Goal: Transaction & Acquisition: Purchase product/service

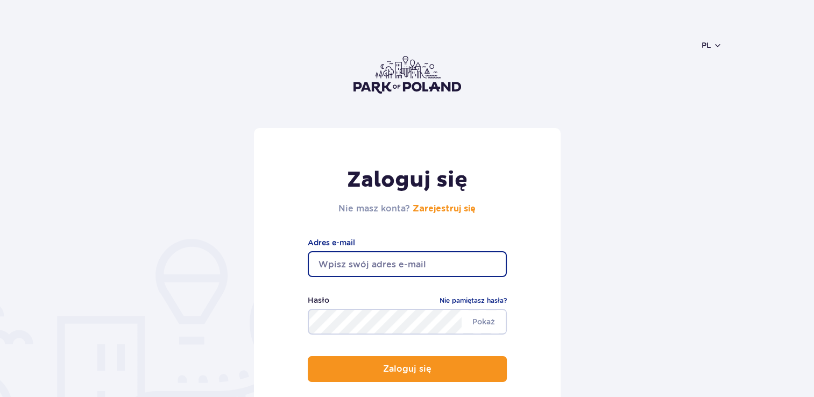
click at [328, 266] on input "email" at bounding box center [407, 264] width 199 height 26
type input "[EMAIL_ADDRESS][DOMAIN_NAME]"
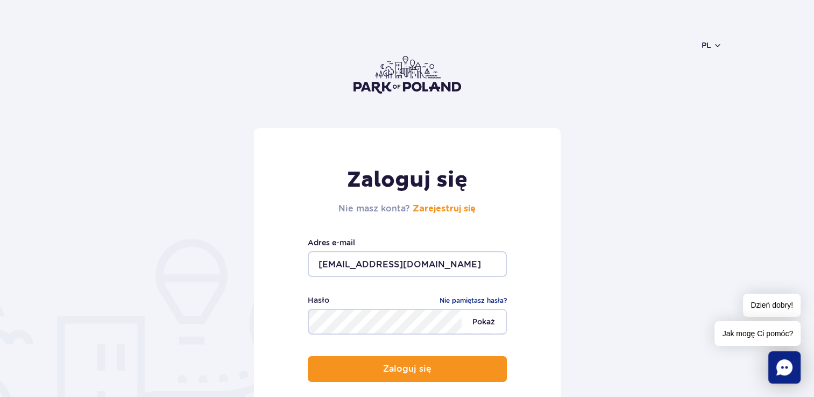
click at [491, 325] on span "Pokaż" at bounding box center [484, 321] width 44 height 23
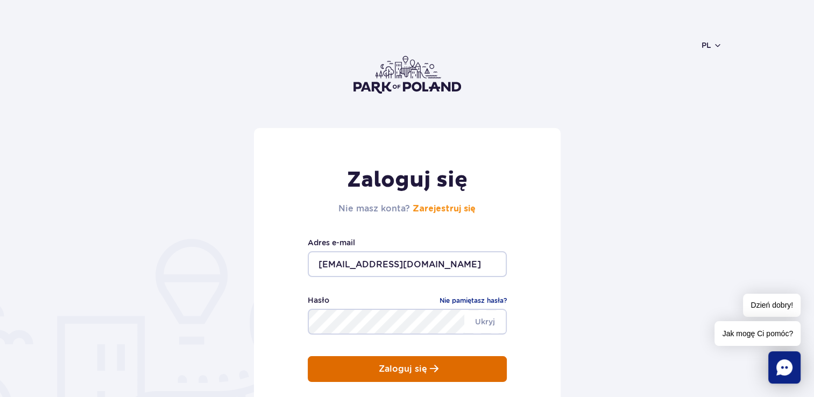
click at [456, 360] on button "Zaloguj się" at bounding box center [407, 369] width 199 height 26
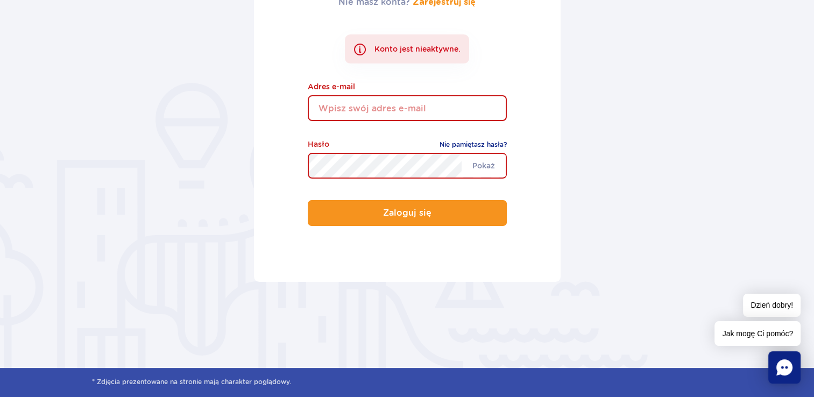
scroll to position [215, 0]
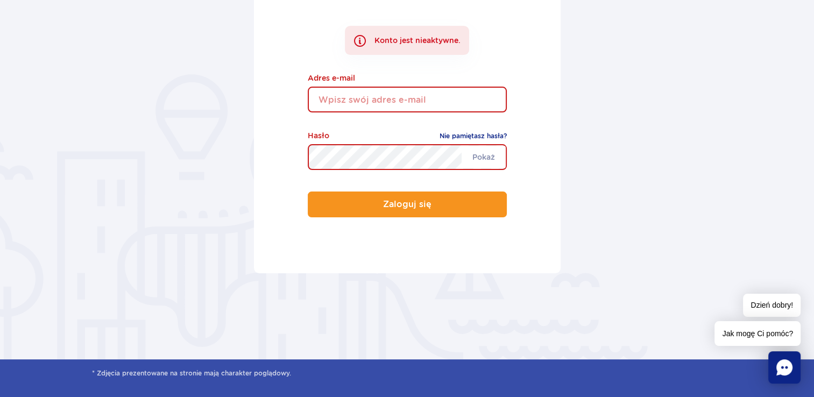
click at [402, 93] on input "email" at bounding box center [407, 100] width 199 height 26
type input "[EMAIL_ADDRESS][DOMAIN_NAME]"
click at [461, 135] on link "Nie pamiętasz hasła?" at bounding box center [473, 136] width 67 height 11
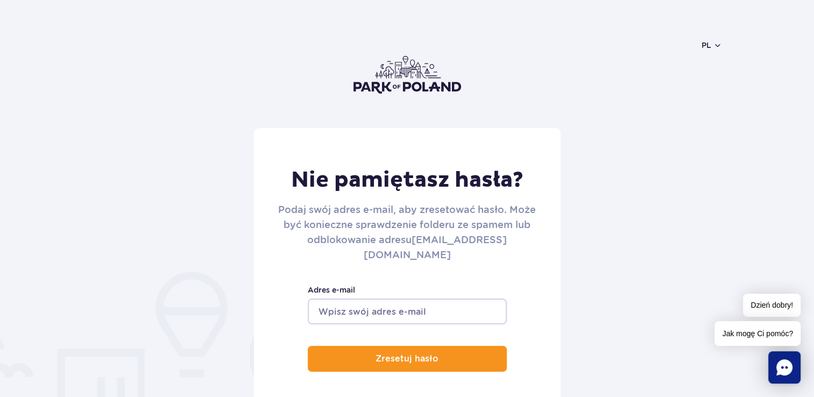
click at [363, 299] on input "Adres e-mail" at bounding box center [407, 312] width 199 height 26
type input "[EMAIL_ADDRESS][DOMAIN_NAME]"
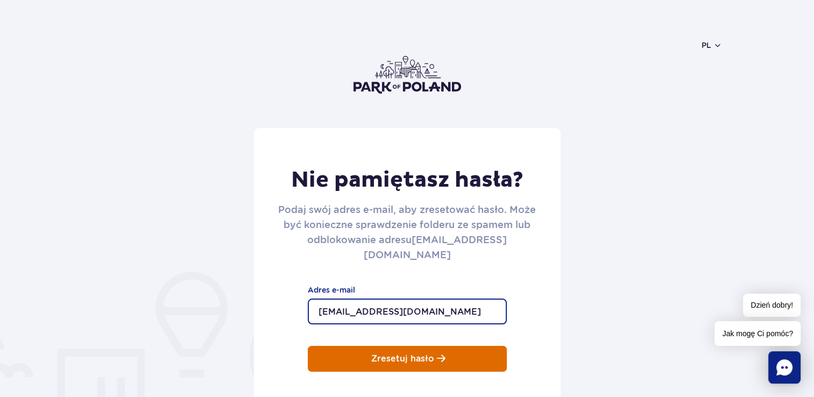
click at [390, 354] on p "Zresetuj hasło" at bounding box center [402, 359] width 63 height 10
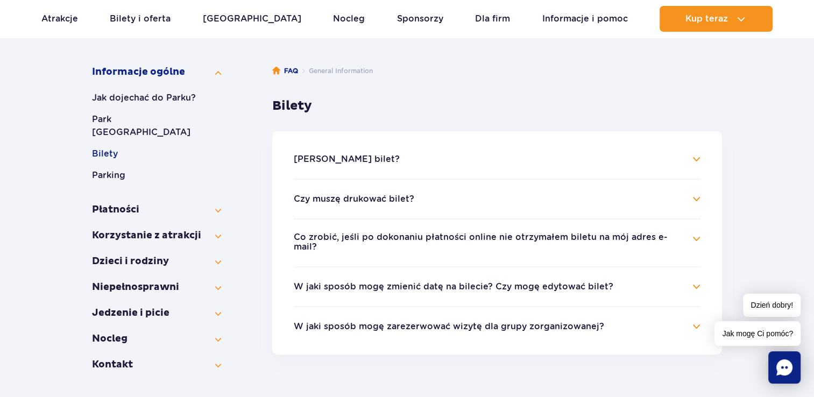
scroll to position [215, 0]
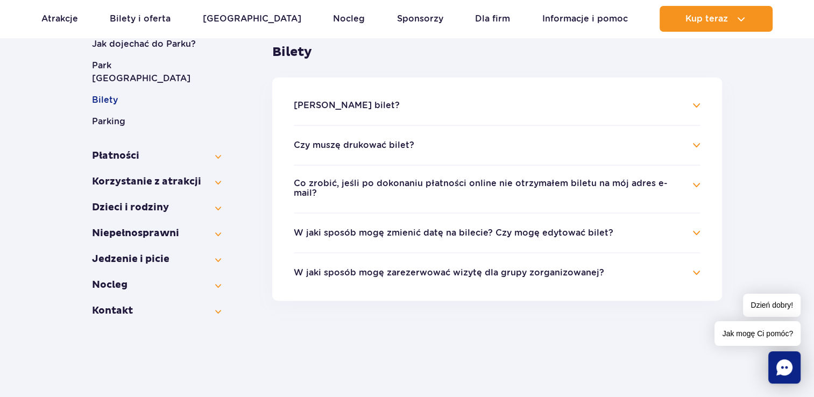
click at [697, 226] on h4 "W jaki sposób mogę zmienić datę na bilecie? Czy mogę edytować bilet?" at bounding box center [497, 232] width 407 height 13
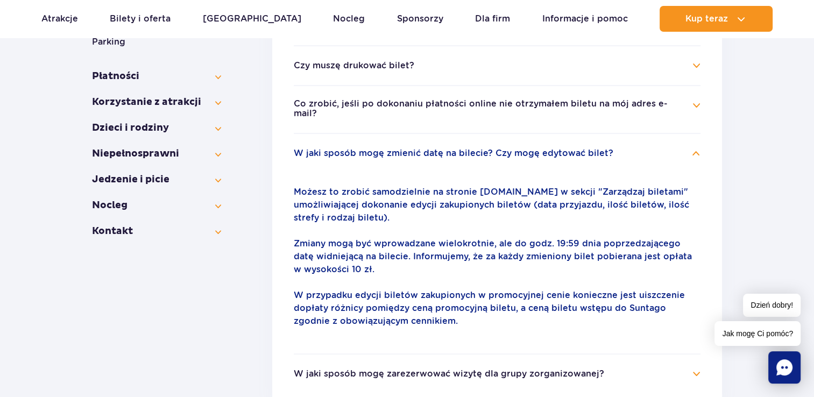
scroll to position [323, 0]
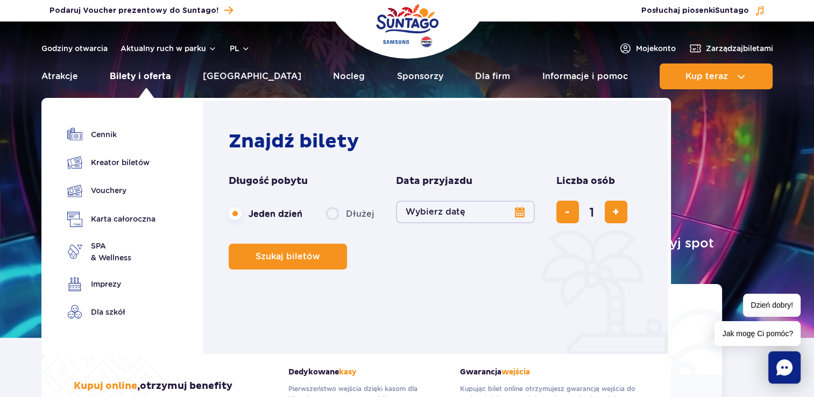
click at [150, 74] on link "Bilety i oferta" at bounding box center [140, 76] width 61 height 26
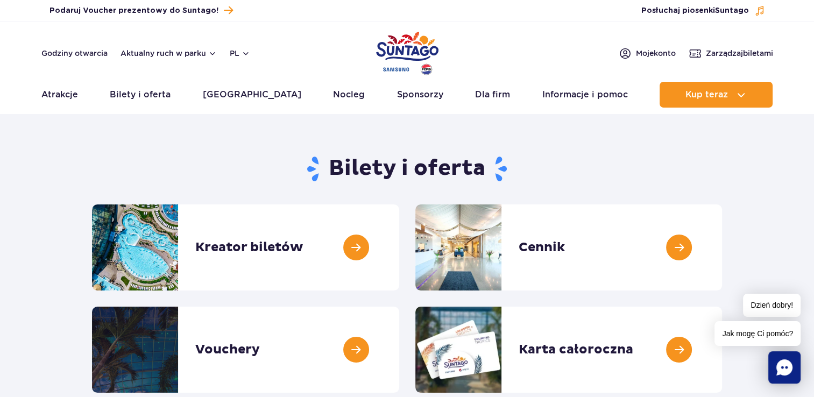
click at [746, 171] on section "Bilety i oferta Kreator biletów Kreator biletów Cennik Cennik Vouchery Vouchery" at bounding box center [407, 269] width 814 height 246
click at [732, 55] on span "Zarządzaj biletami" at bounding box center [739, 53] width 67 height 11
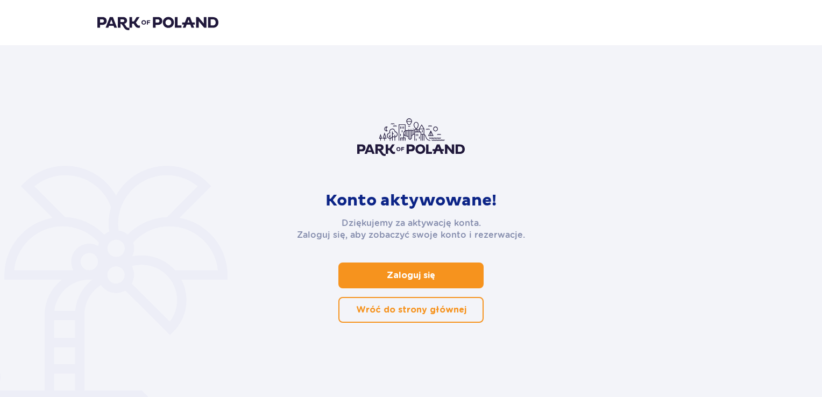
click at [398, 274] on p "Zaloguj się" at bounding box center [411, 276] width 48 height 12
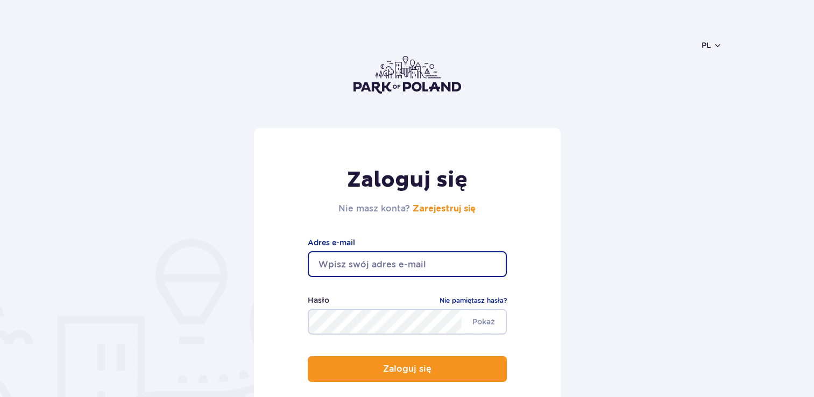
click at [370, 264] on input "email" at bounding box center [407, 264] width 199 height 26
type input "mirella.brodzinska@wp.pl"
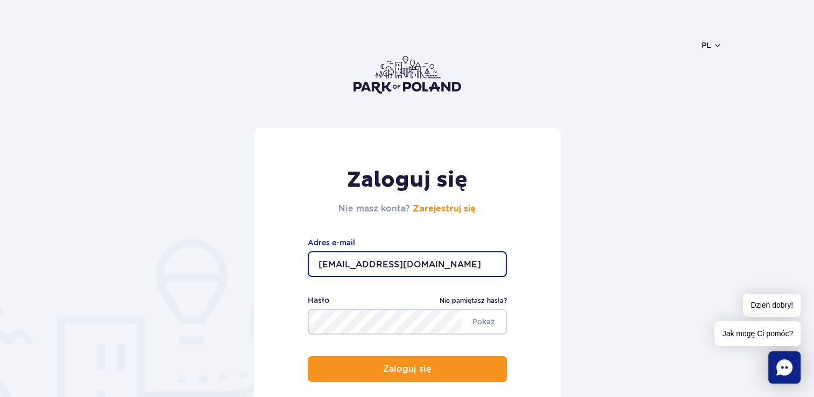
click at [475, 298] on link "Nie pamiętasz hasła?" at bounding box center [473, 300] width 67 height 11
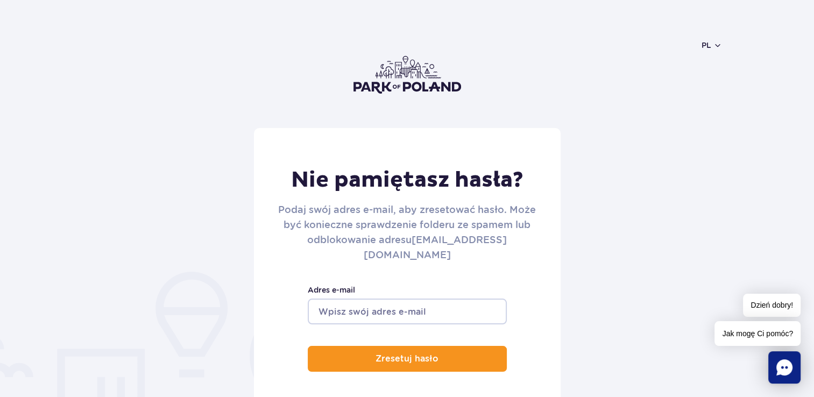
click at [352, 299] on input "Adres e-mail" at bounding box center [407, 312] width 199 height 26
type input "[EMAIL_ADDRESS][DOMAIN_NAME]"
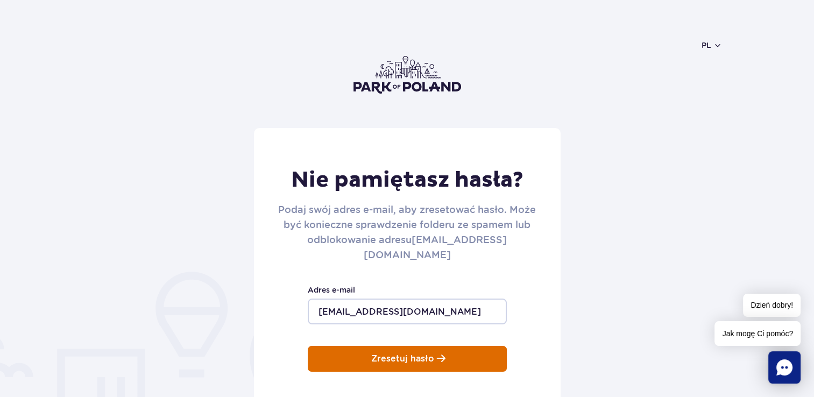
click at [398, 354] on p "Zresetuj hasło" at bounding box center [402, 359] width 63 height 10
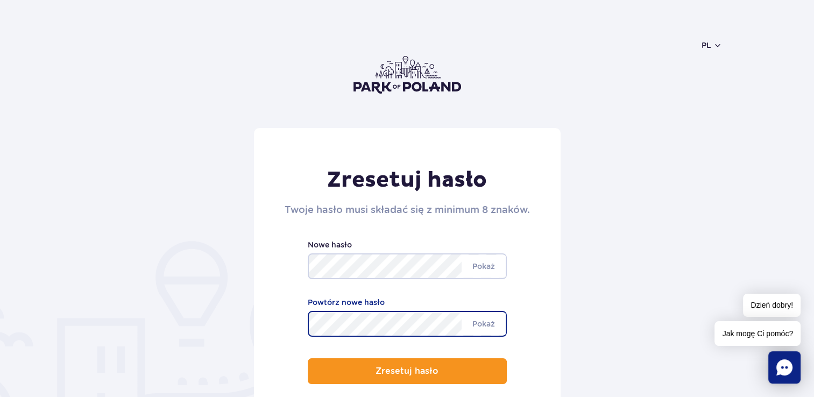
click at [384, 337] on div "Zresetuj hasło Twoje hasło musi składać się z minimum 8 znaków. Minimum 8 znakó…" at bounding box center [407, 284] width 307 height 312
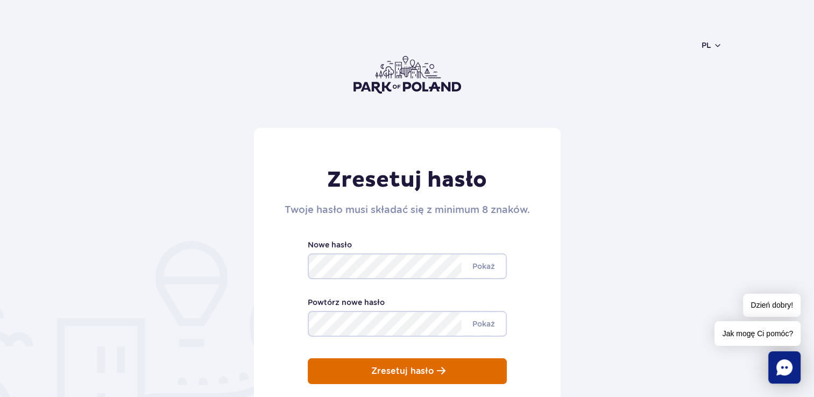
click at [421, 367] on p "Zresetuj hasło" at bounding box center [402, 371] width 63 height 10
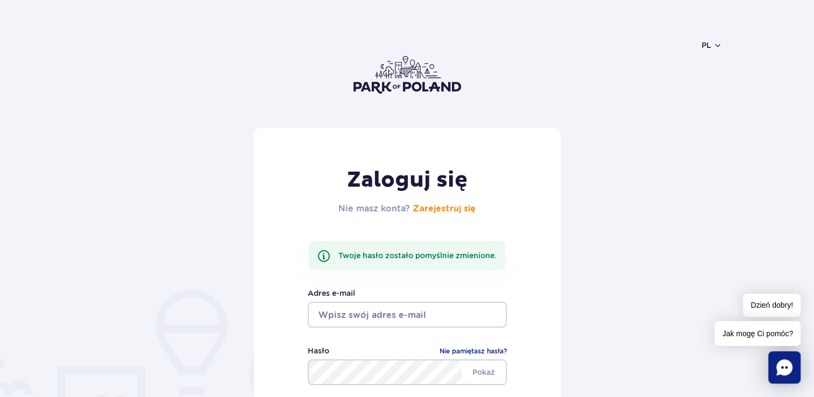
click at [359, 310] on input "email" at bounding box center [407, 315] width 199 height 26
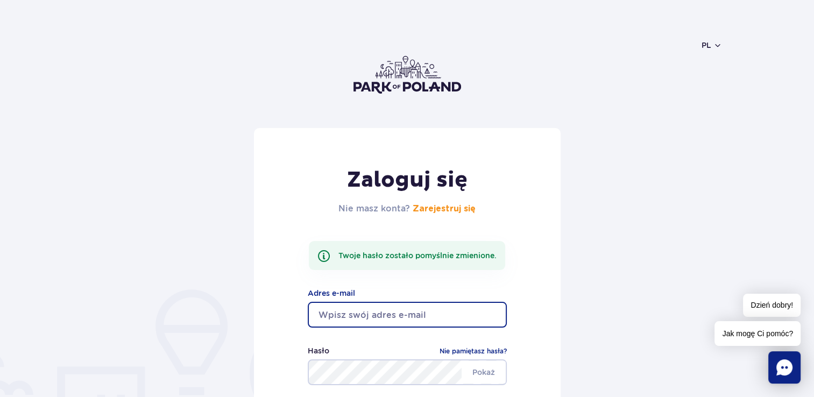
type input "[EMAIL_ADDRESS][DOMAIN_NAME]"
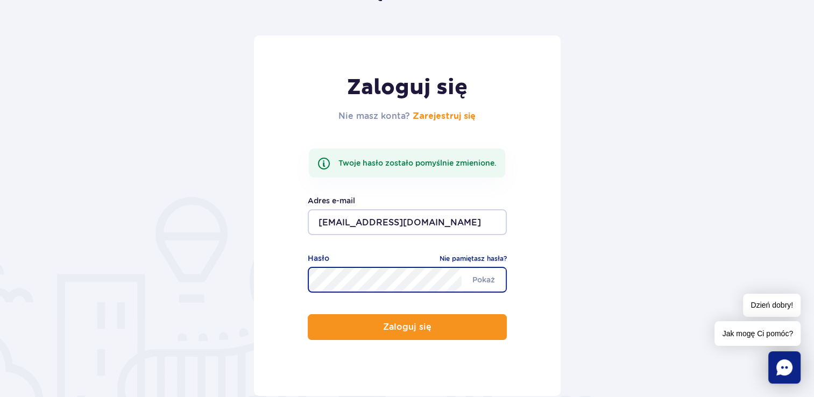
scroll to position [108, 0]
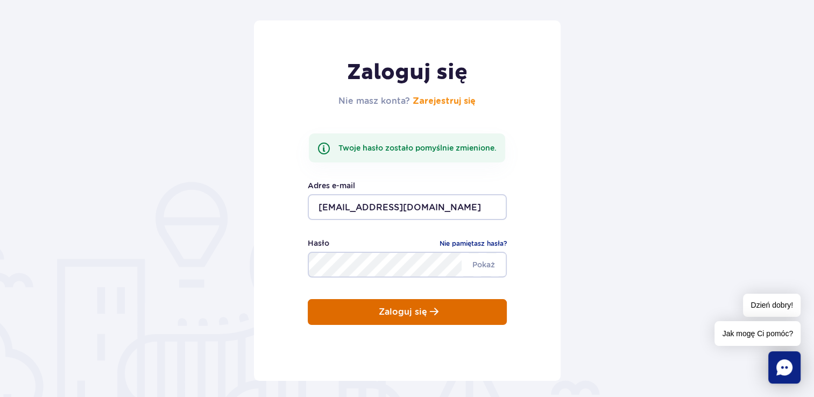
click at [397, 316] on p "Zaloguj się" at bounding box center [403, 312] width 48 height 10
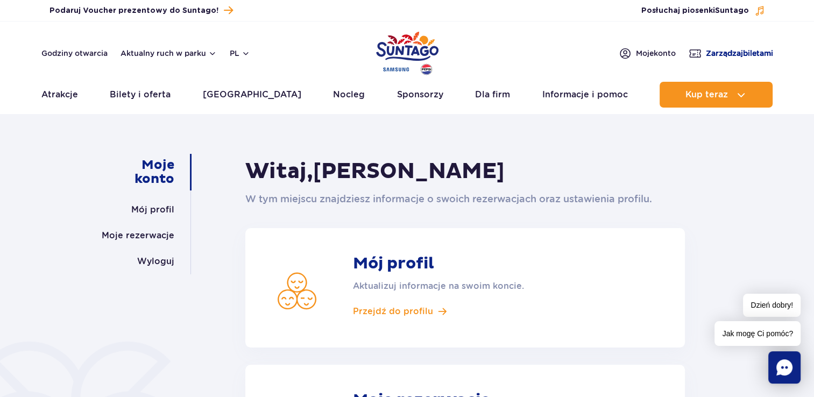
click at [746, 53] on span "Zarządzaj biletami" at bounding box center [739, 53] width 67 height 11
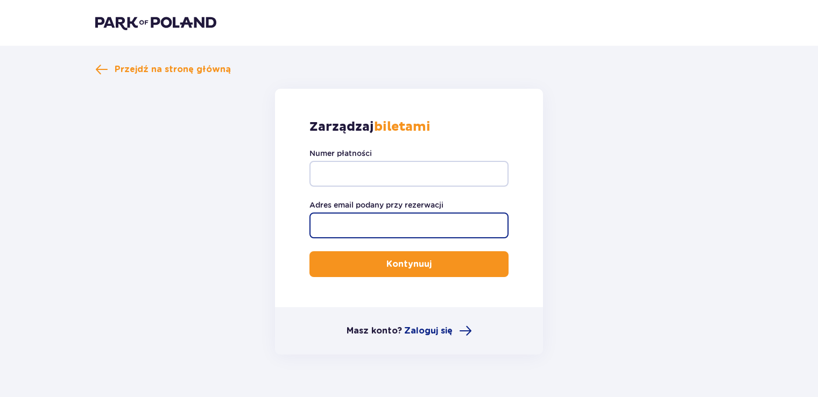
click at [385, 223] on input "Adres email podany przy rezerwacji" at bounding box center [408, 226] width 199 height 26
type input "mirella.brodzinska@wp.pl"
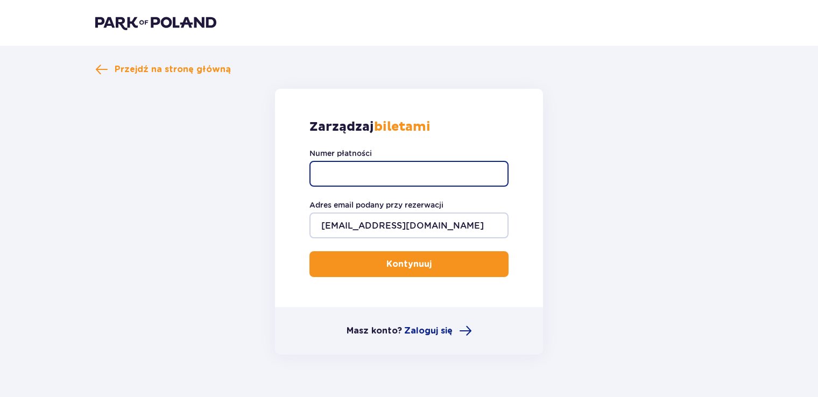
click at [340, 179] on input "Numer płatności" at bounding box center [408, 174] width 199 height 26
click at [332, 167] on input "Numer płatności" at bounding box center [408, 174] width 199 height 26
paste input "TR-VRC-FL5KPLX"
type input "TR-VRC-FL5KPLX"
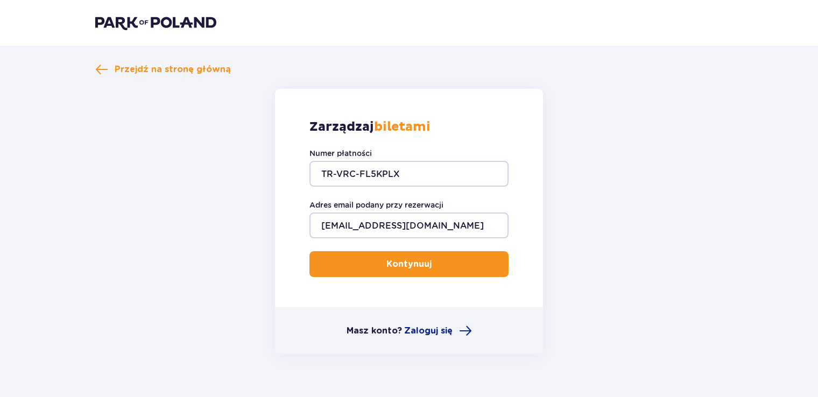
click at [386, 264] on p "Kontynuuj" at bounding box center [408, 264] width 45 height 12
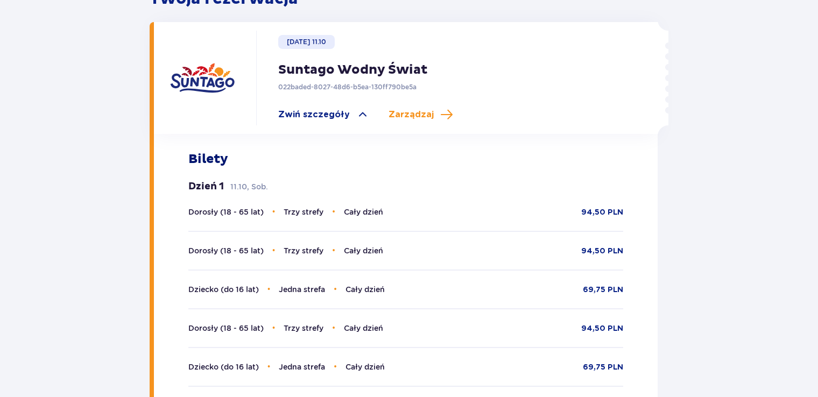
scroll to position [303, 0]
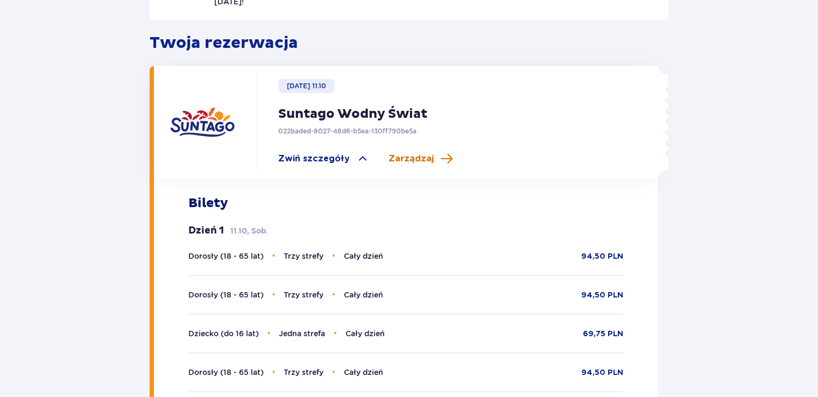
click at [413, 153] on span "Zarządzaj" at bounding box center [410, 159] width 45 height 12
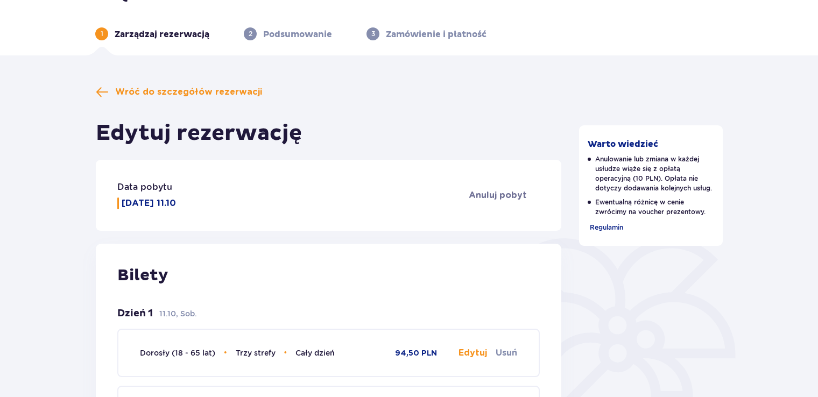
scroll to position [54, 0]
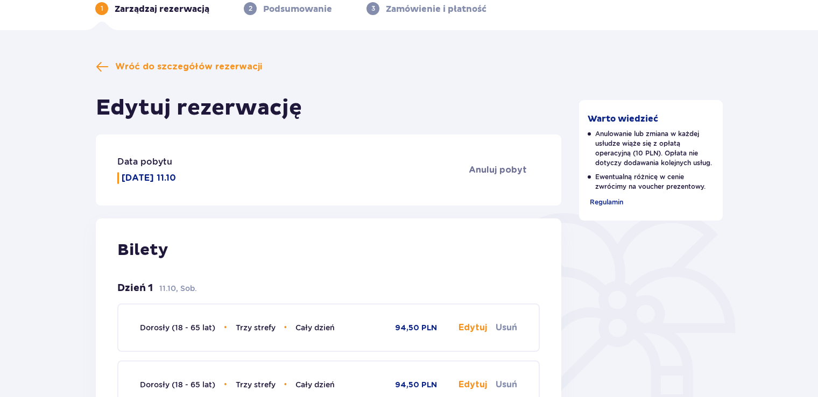
click at [472, 328] on button "Edytuj" at bounding box center [472, 328] width 29 height 12
type input "Cały dzień"
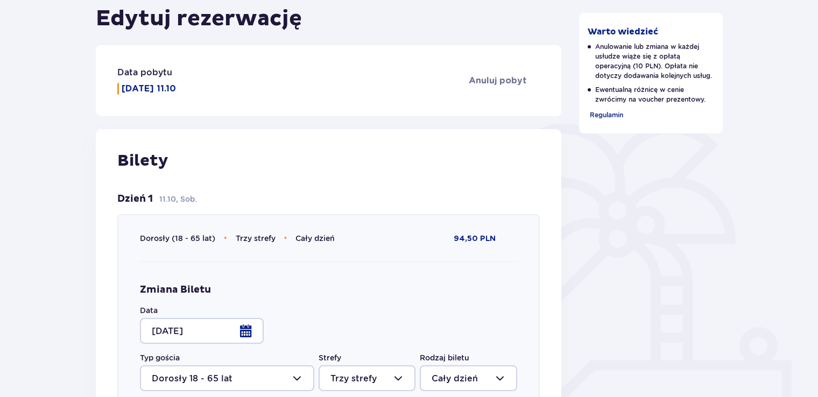
scroll to position [161, 0]
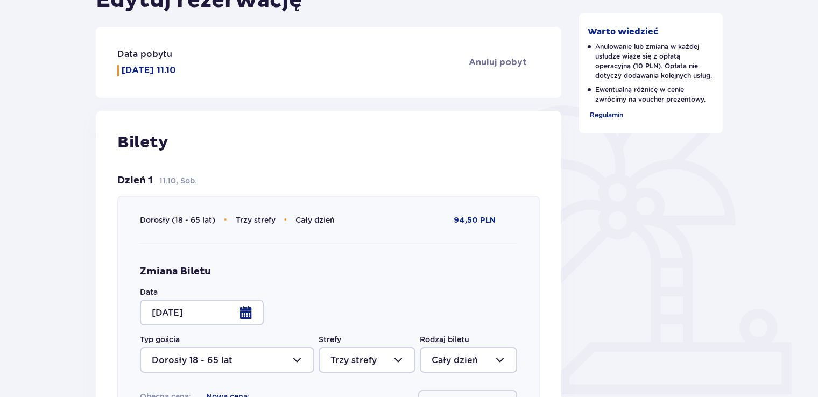
click at [247, 317] on div at bounding box center [202, 313] width 124 height 26
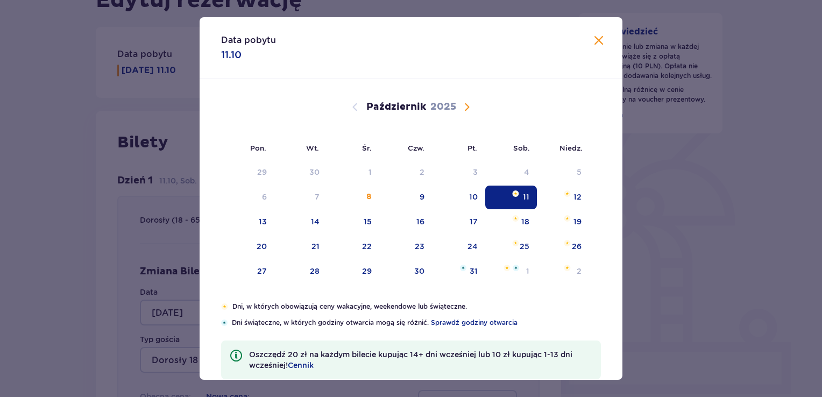
click at [467, 101] on span "Następny miesiąc" at bounding box center [467, 107] width 13 height 13
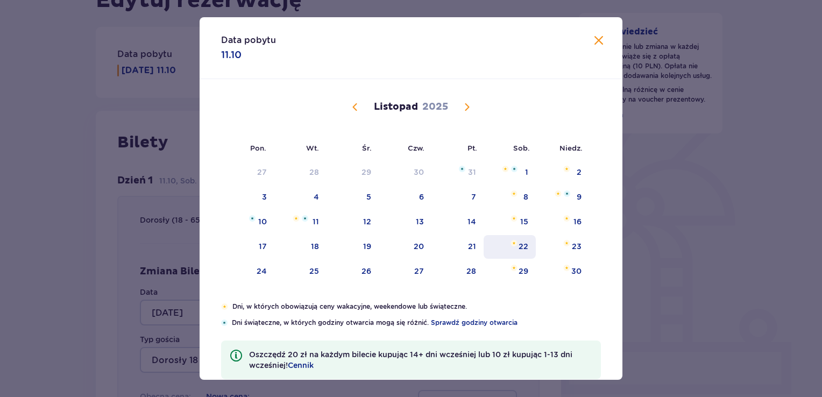
click at [516, 244] on div "22" at bounding box center [510, 247] width 52 height 24
type input "22.11.25"
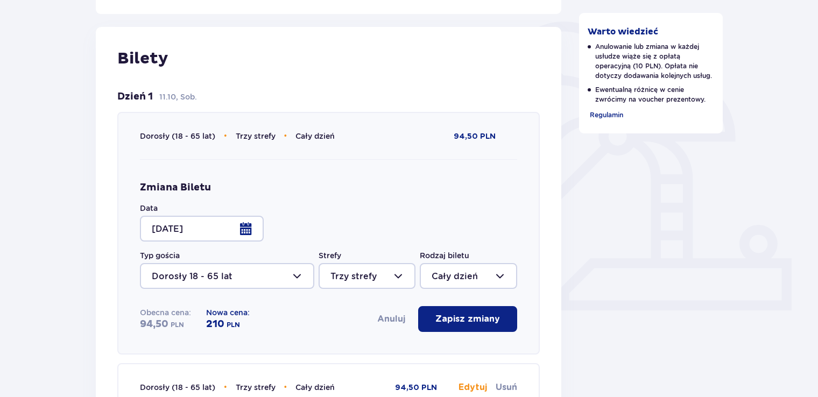
scroll to position [269, 0]
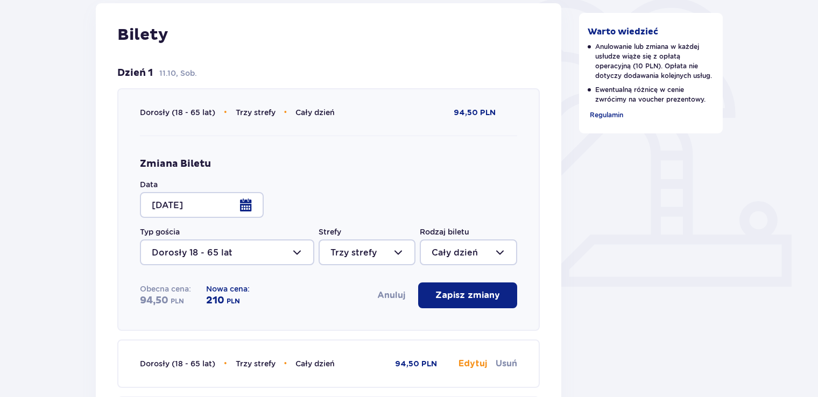
click at [445, 296] on p "Zapisz zmiany" at bounding box center [467, 295] width 65 height 12
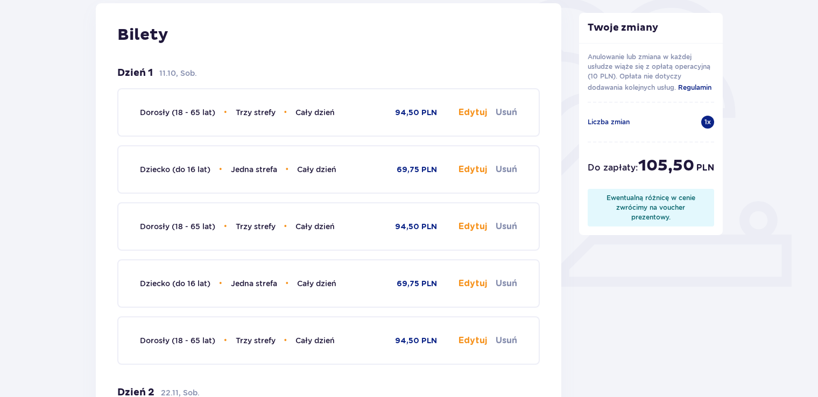
click at [471, 168] on button "Edytuj" at bounding box center [472, 170] width 29 height 12
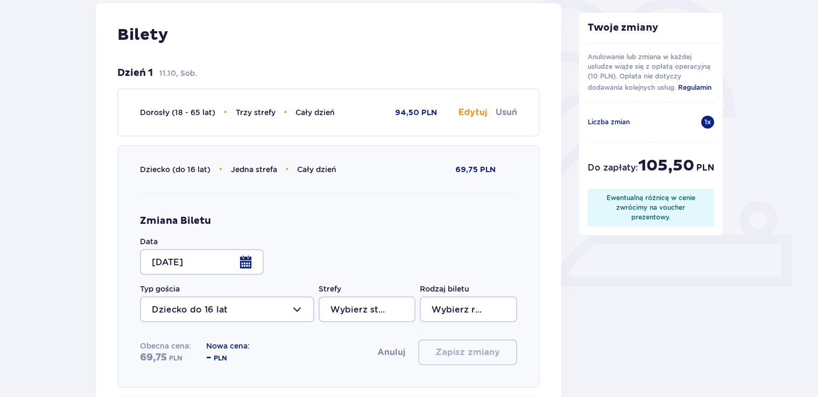
type input "Cały dzień"
type input "Jedna strefa"
click at [245, 263] on div at bounding box center [202, 262] width 124 height 26
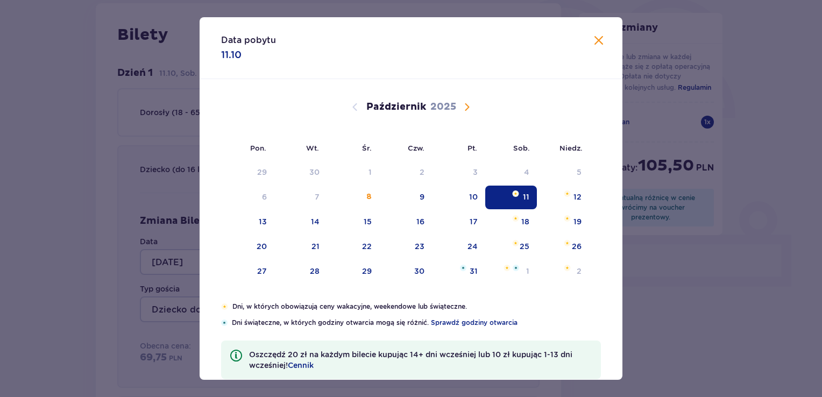
click at [462, 106] on span "Następny miesiąc" at bounding box center [467, 107] width 13 height 13
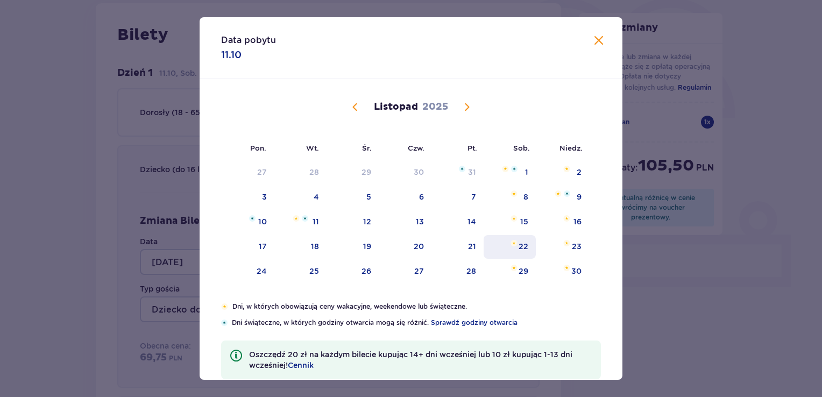
click at [521, 244] on div "22" at bounding box center [524, 246] width 10 height 11
type input "22.11.25"
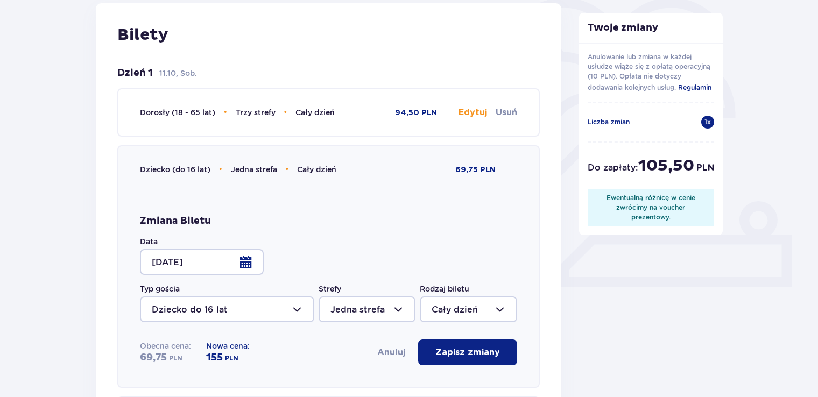
click at [462, 352] on p "Zapisz zmiany" at bounding box center [467, 352] width 65 height 12
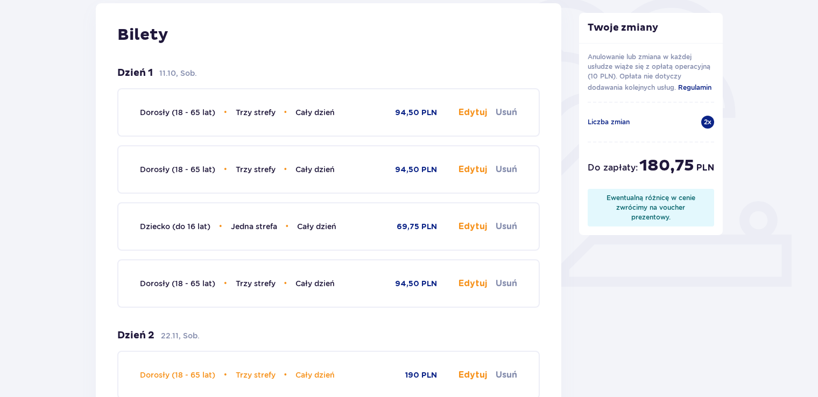
click at [473, 223] on button "Edytuj" at bounding box center [472, 227] width 29 height 12
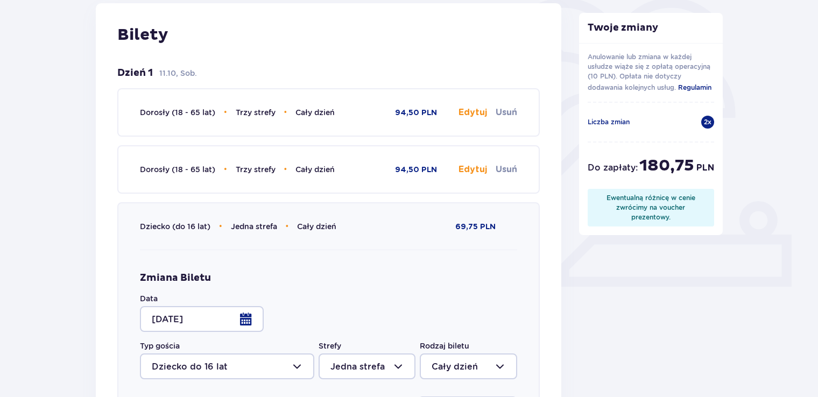
click at [247, 321] on div at bounding box center [202, 319] width 124 height 26
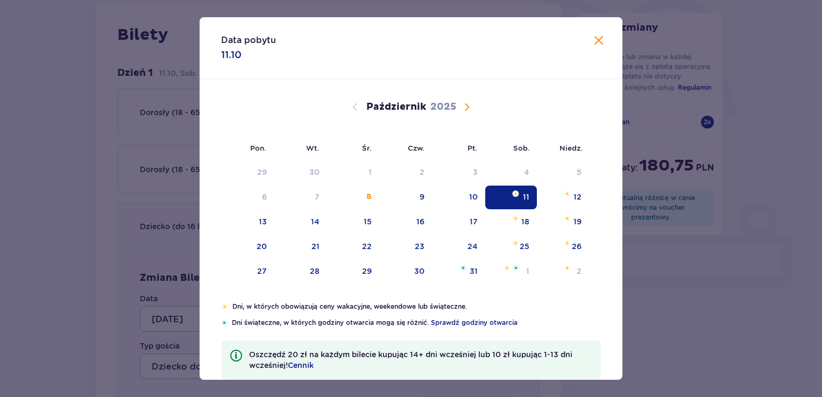
click at [466, 107] on span "Następny miesiąc" at bounding box center [467, 107] width 13 height 13
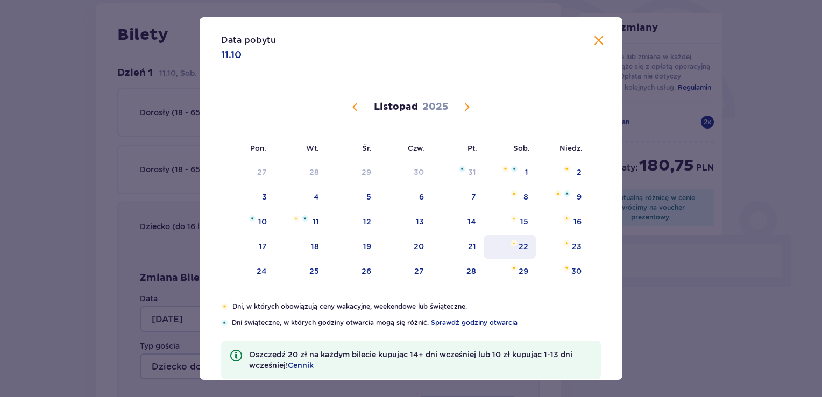
click at [520, 246] on div "22" at bounding box center [524, 246] width 10 height 11
type input "22.11.25"
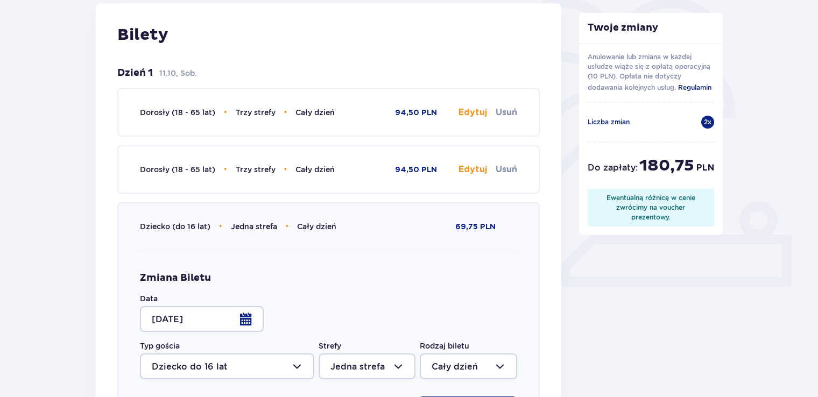
scroll to position [323, 0]
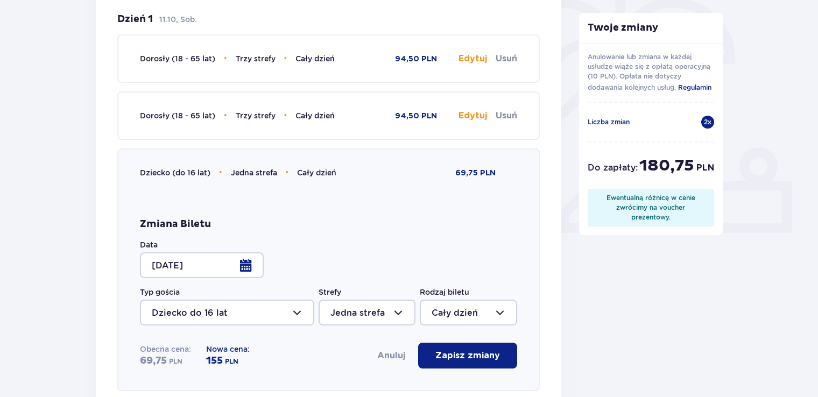
click at [469, 356] on p "Zapisz zmiany" at bounding box center [467, 356] width 65 height 12
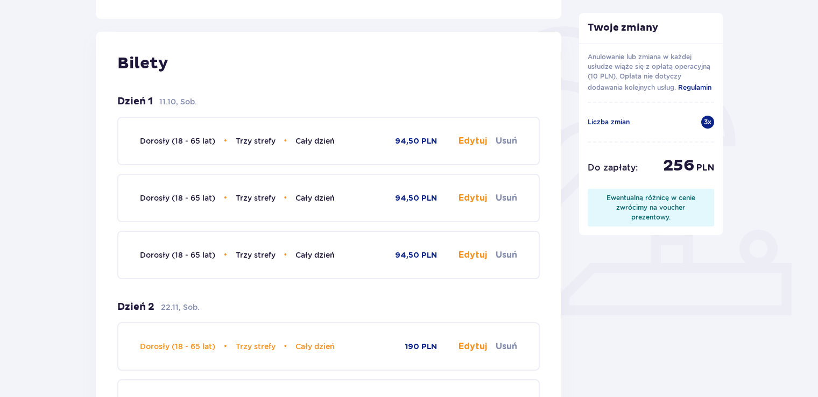
scroll to position [215, 0]
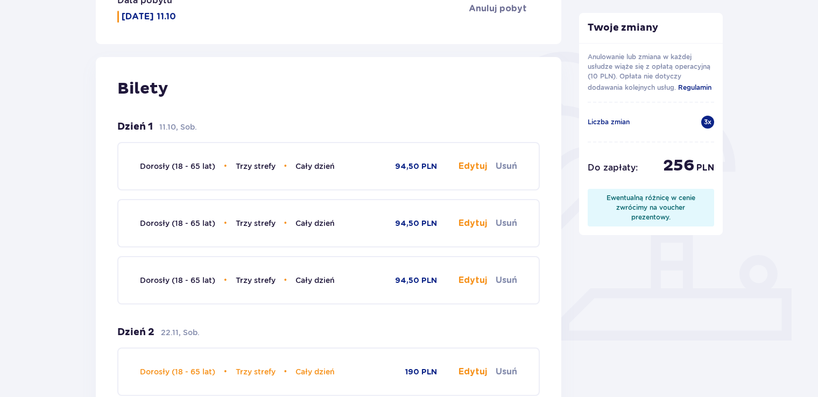
click at [475, 164] on button "Edytuj" at bounding box center [472, 166] width 29 height 12
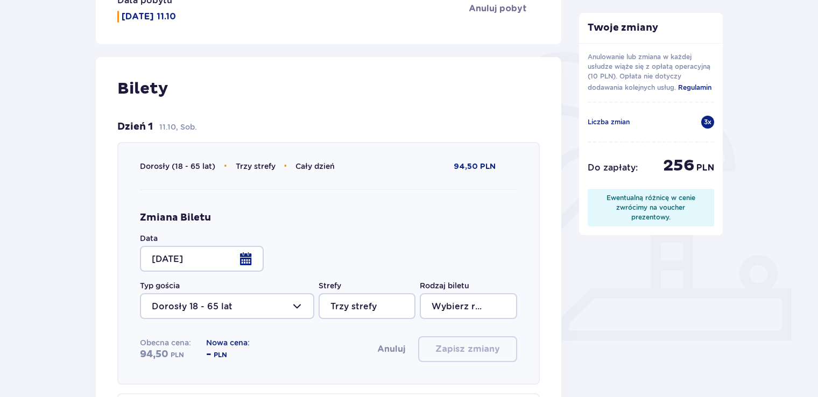
type input "Cały dzień"
click at [246, 261] on div at bounding box center [202, 259] width 124 height 26
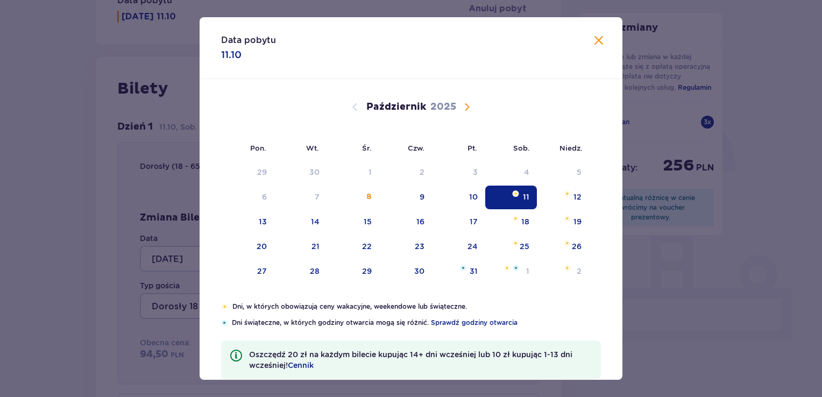
click at [461, 105] on span "Następny miesiąc" at bounding box center [467, 107] width 13 height 13
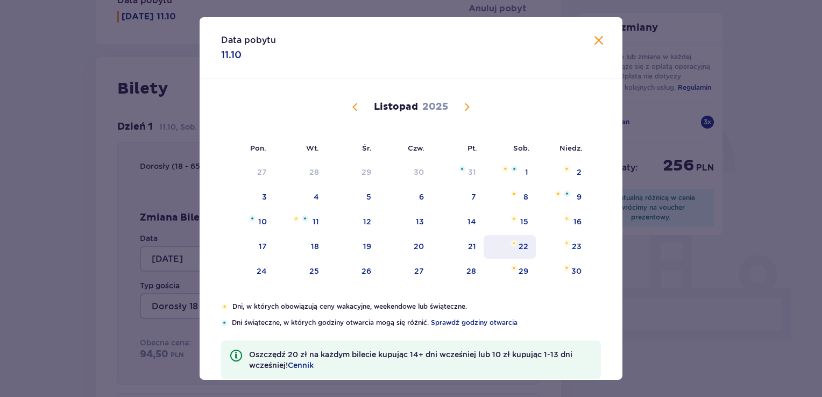
click at [519, 244] on div "22" at bounding box center [524, 246] width 10 height 11
type input "22.11.25"
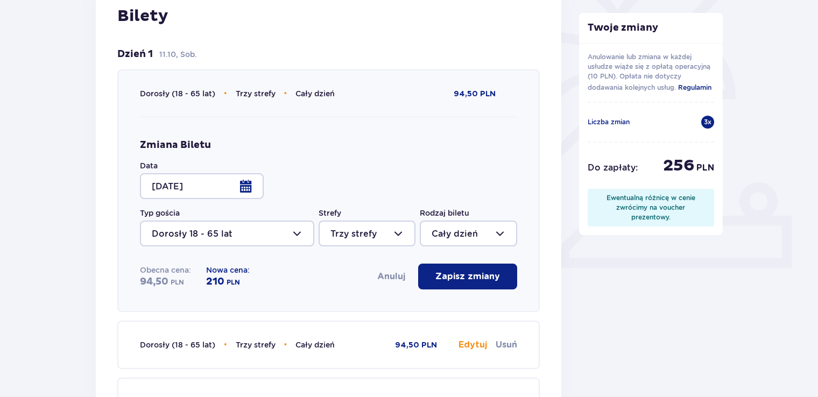
scroll to position [323, 0]
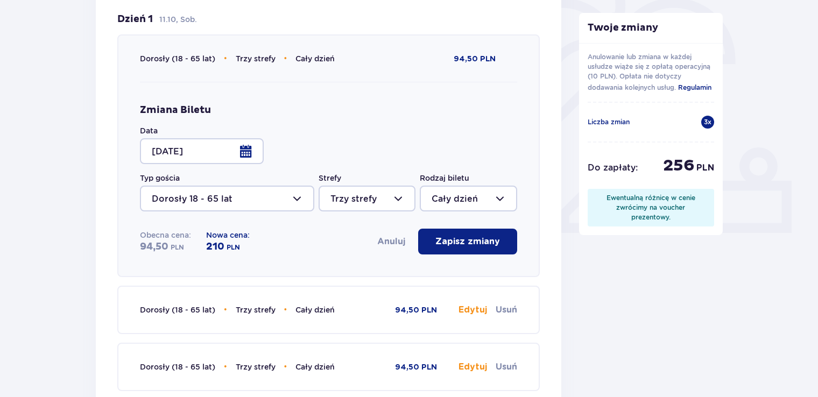
click at [467, 241] on p "Zapisz zmiany" at bounding box center [467, 242] width 65 height 12
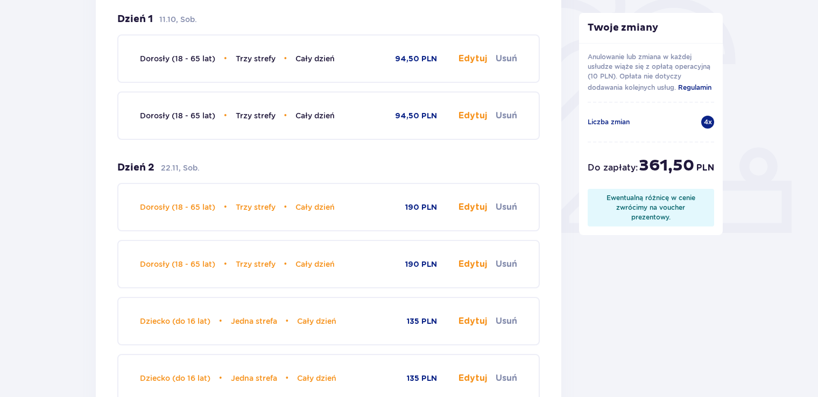
click at [471, 112] on button "Edytuj" at bounding box center [472, 116] width 29 height 12
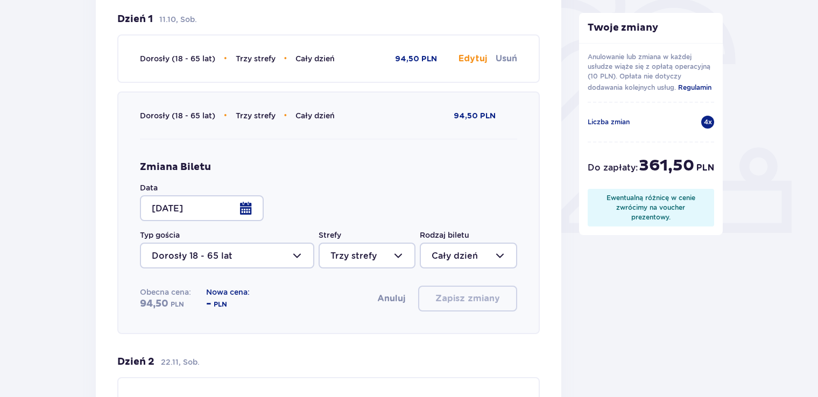
click at [249, 209] on div at bounding box center [202, 208] width 124 height 26
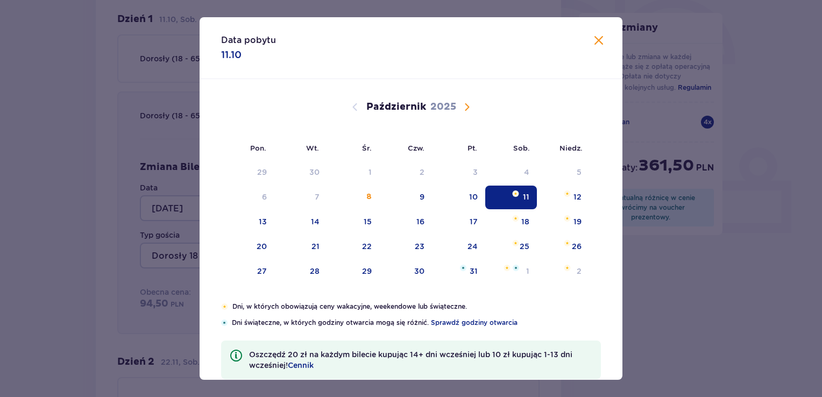
click at [465, 105] on span "Następny miesiąc" at bounding box center [467, 107] width 13 height 13
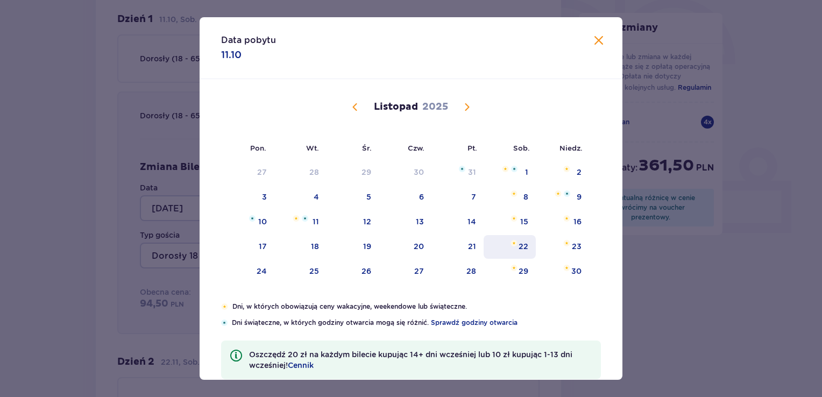
click at [520, 245] on div "22" at bounding box center [524, 246] width 10 height 11
type input "22.11.25"
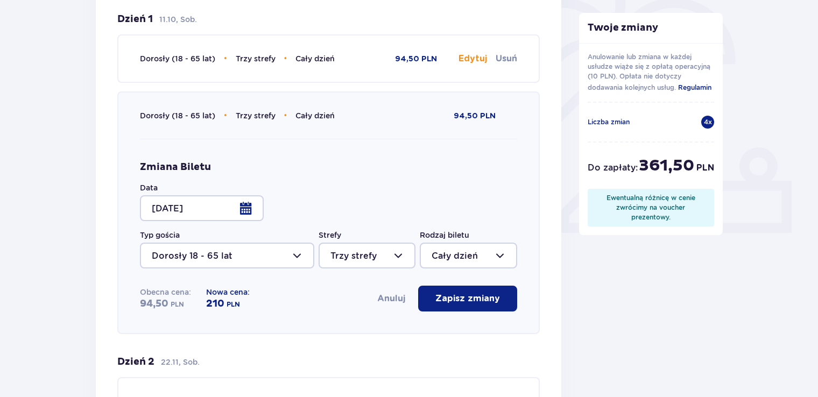
click at [471, 299] on p "Zapisz zmiany" at bounding box center [467, 299] width 65 height 12
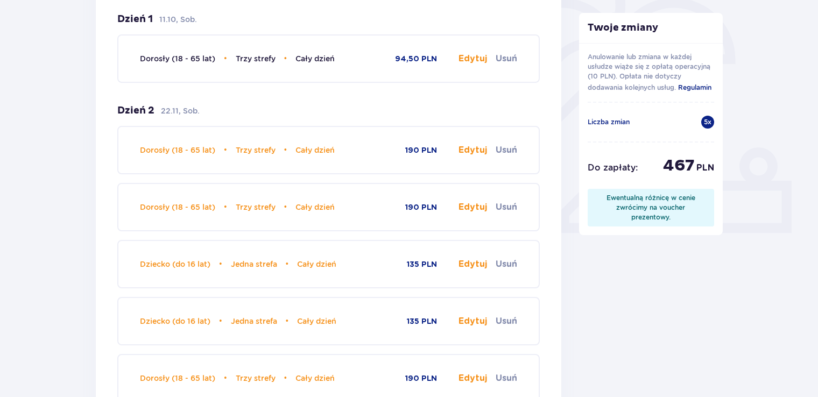
click at [473, 55] on button "Edytuj" at bounding box center [472, 59] width 29 height 12
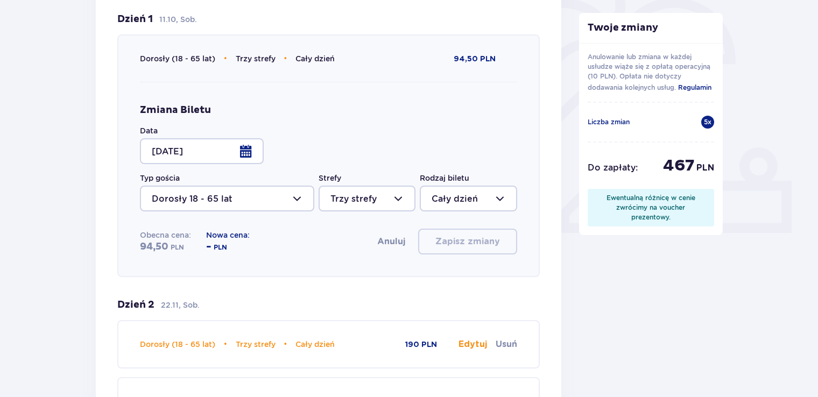
click at [246, 152] on div at bounding box center [202, 151] width 124 height 26
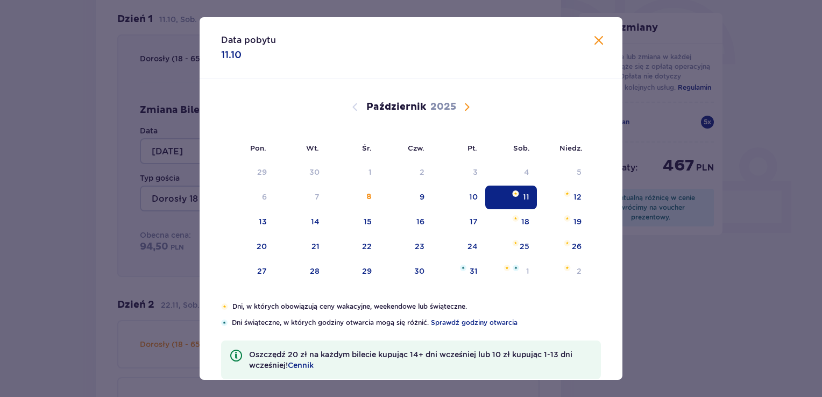
click at [467, 106] on span "Następny miesiąc" at bounding box center [467, 107] width 13 height 13
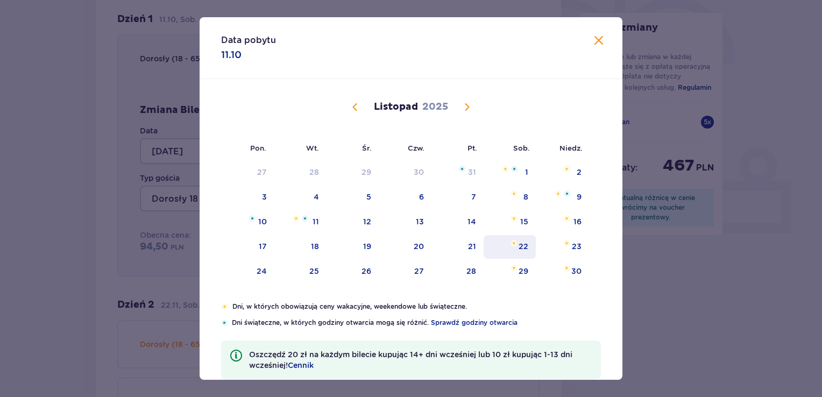
click at [516, 243] on div "22" at bounding box center [510, 247] width 52 height 24
type input "22.11.25"
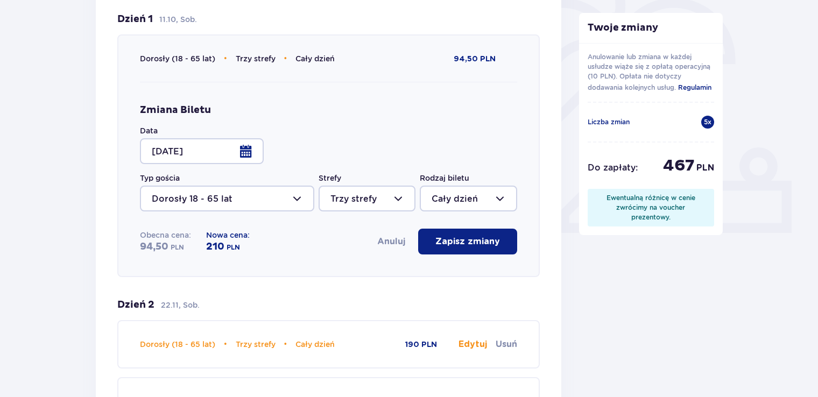
click at [462, 240] on p "Zapisz zmiany" at bounding box center [467, 242] width 65 height 12
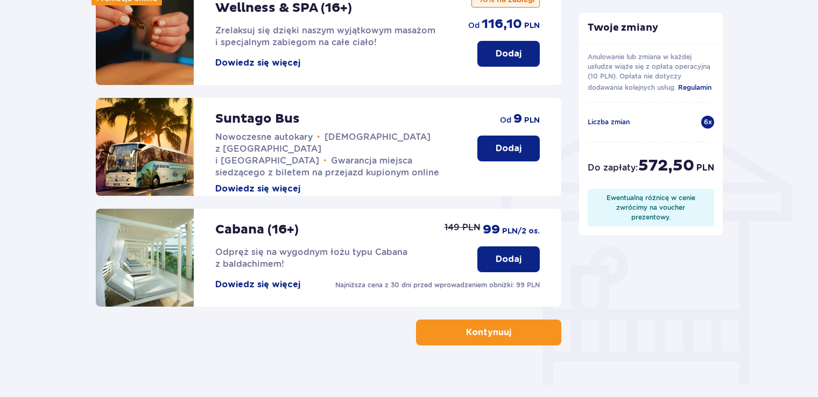
scroll to position [788, 0]
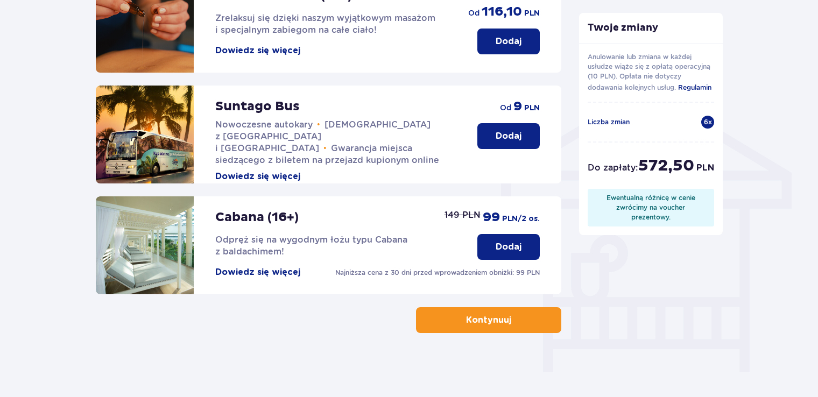
click at [478, 319] on p "Kontynuuj" at bounding box center [488, 320] width 45 height 12
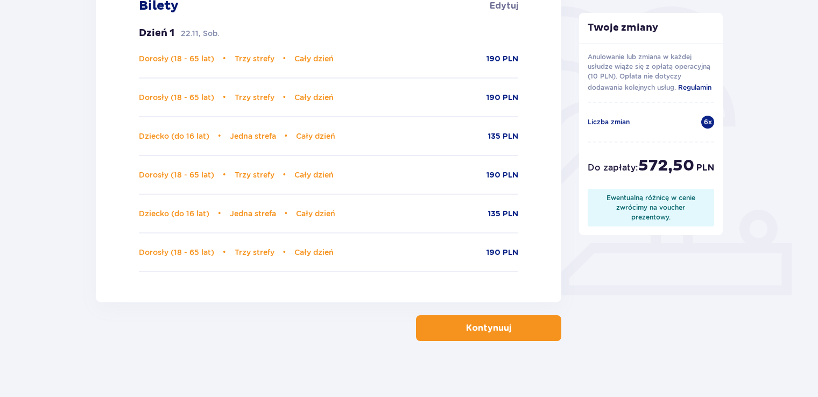
scroll to position [269, 0]
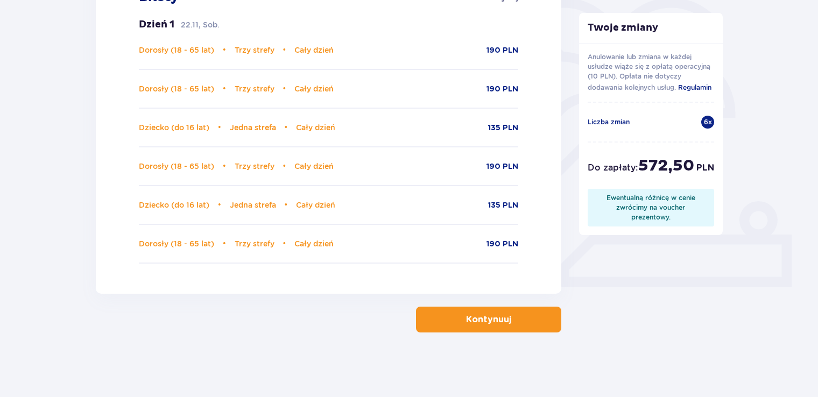
click at [480, 322] on p "Kontynuuj" at bounding box center [488, 320] width 45 height 12
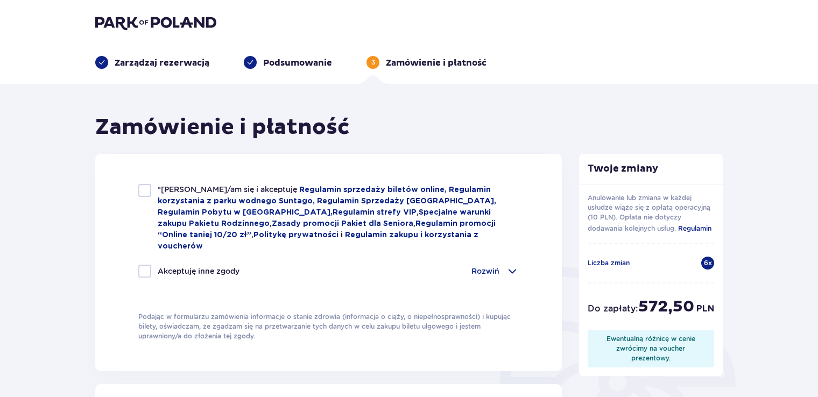
click at [144, 192] on div at bounding box center [144, 190] width 13 height 13
checkbox input "true"
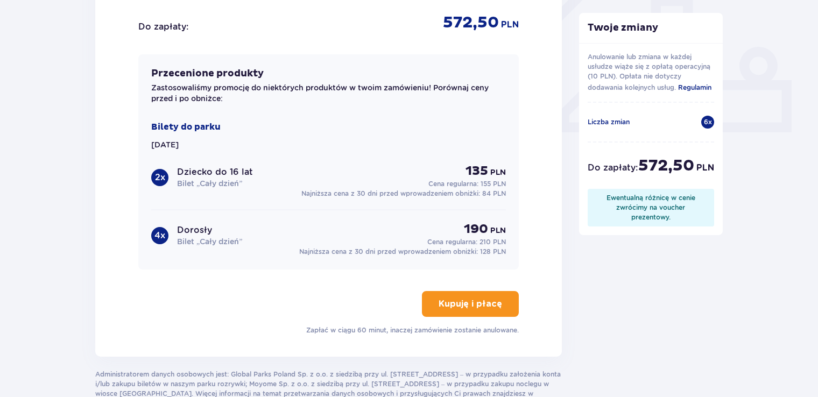
scroll to position [484, 0]
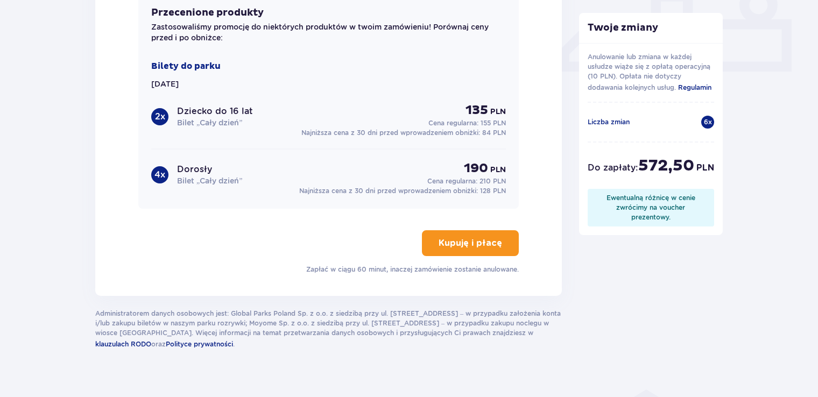
click at [462, 237] on p "Kupuję i płacę" at bounding box center [469, 243] width 63 height 12
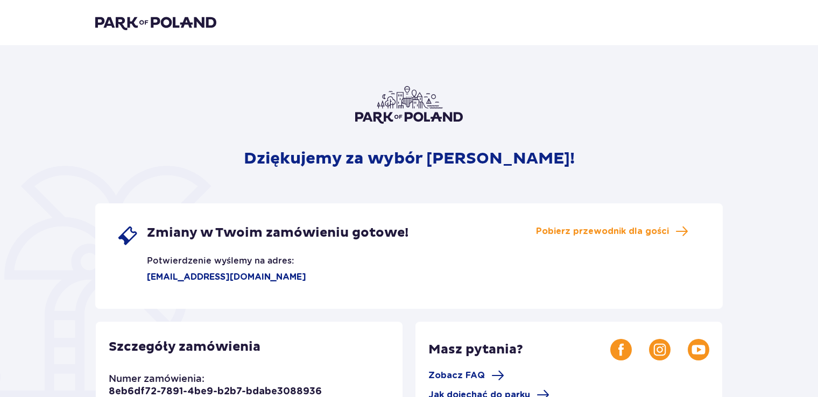
click at [127, 25] on img at bounding box center [155, 22] width 121 height 15
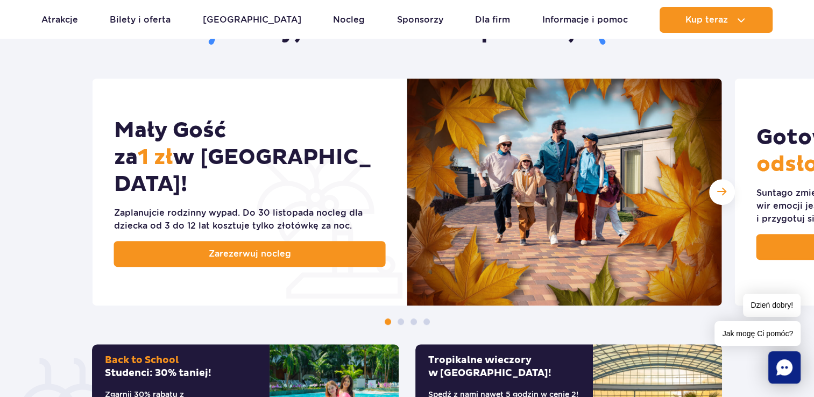
scroll to position [484, 0]
